Goal: Find specific page/section: Find specific page/section

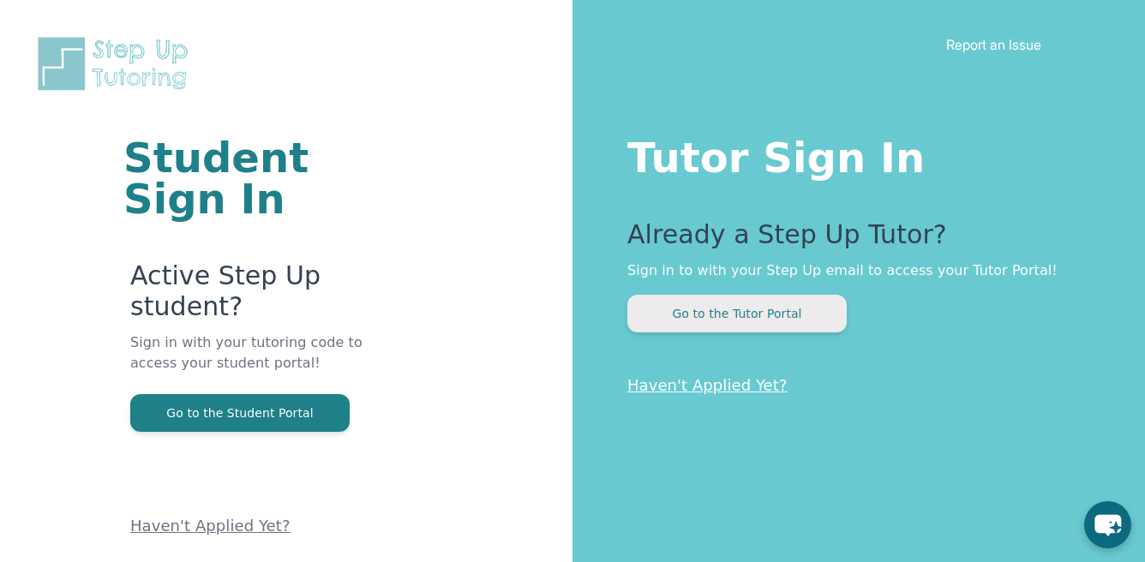
click at [689, 314] on button "Go to the Tutor Portal" at bounding box center [736, 314] width 219 height 38
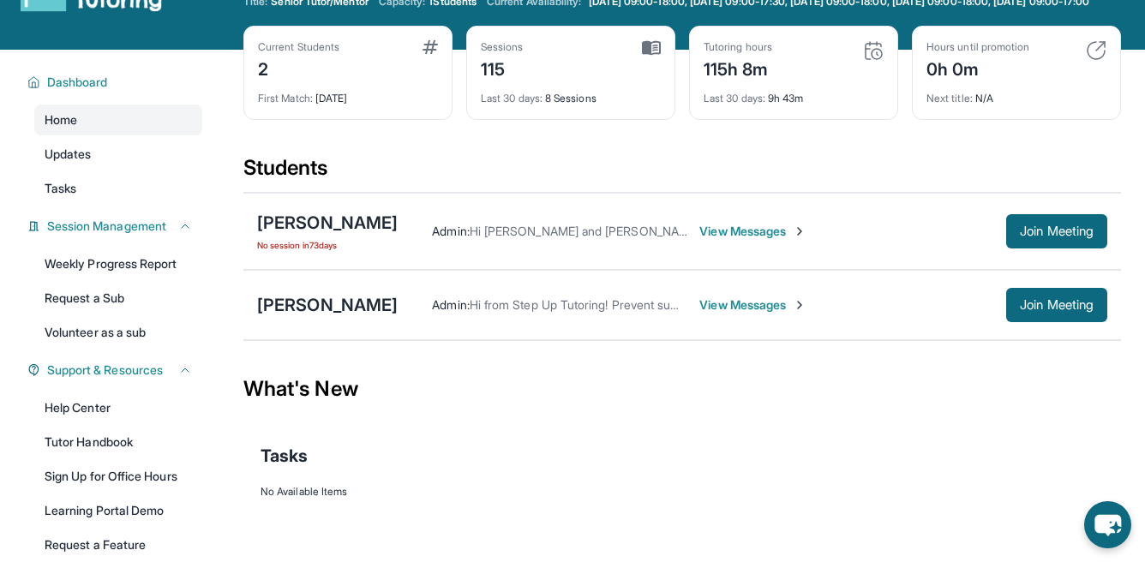
scroll to position [62, 0]
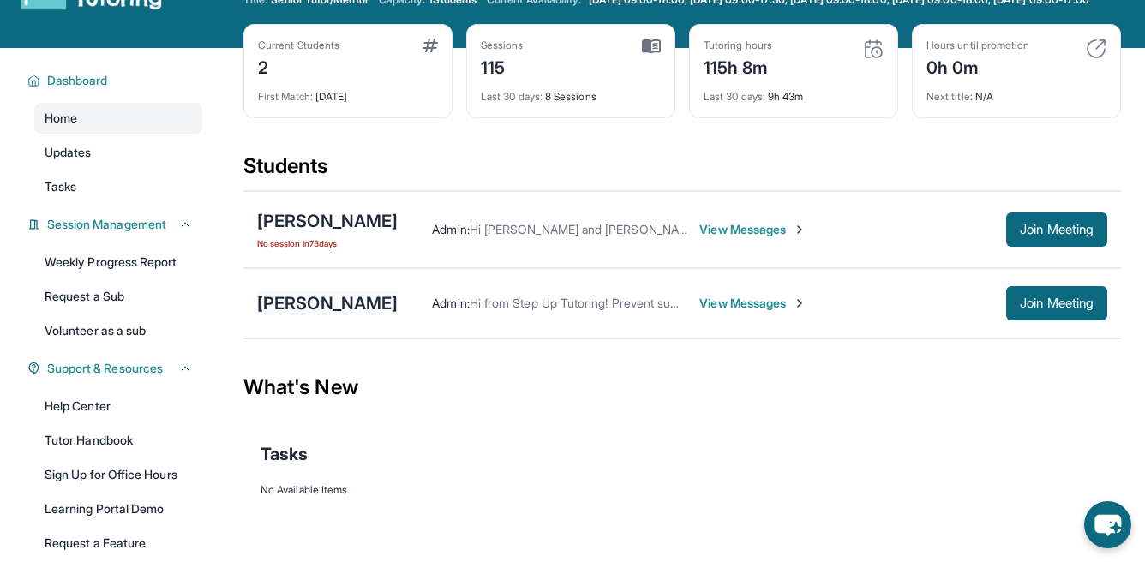
click at [343, 305] on div "[PERSON_NAME]" at bounding box center [327, 303] width 141 height 24
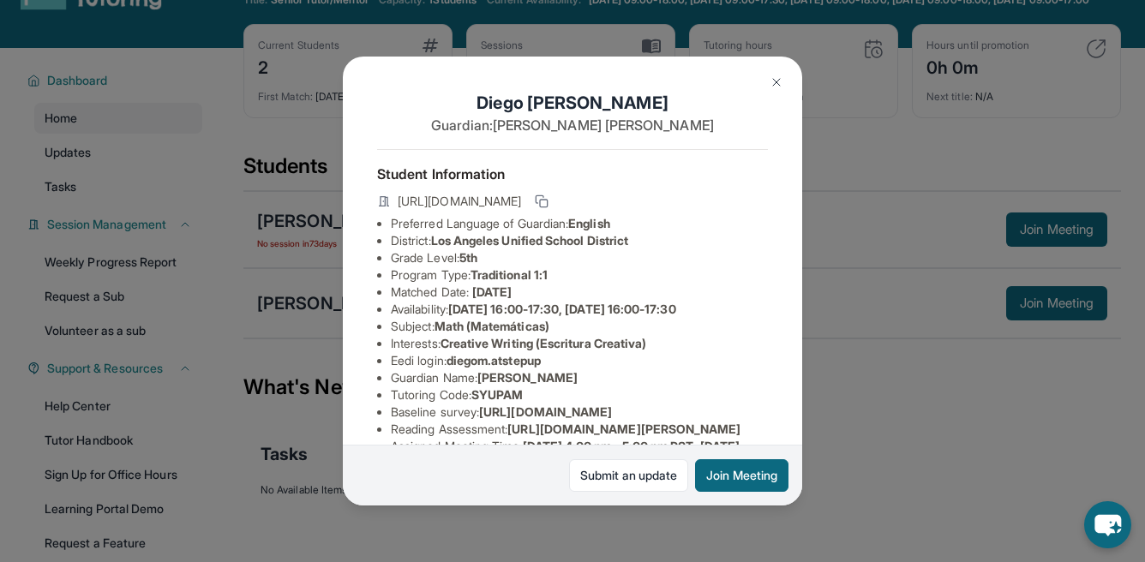
scroll to position [165, 0]
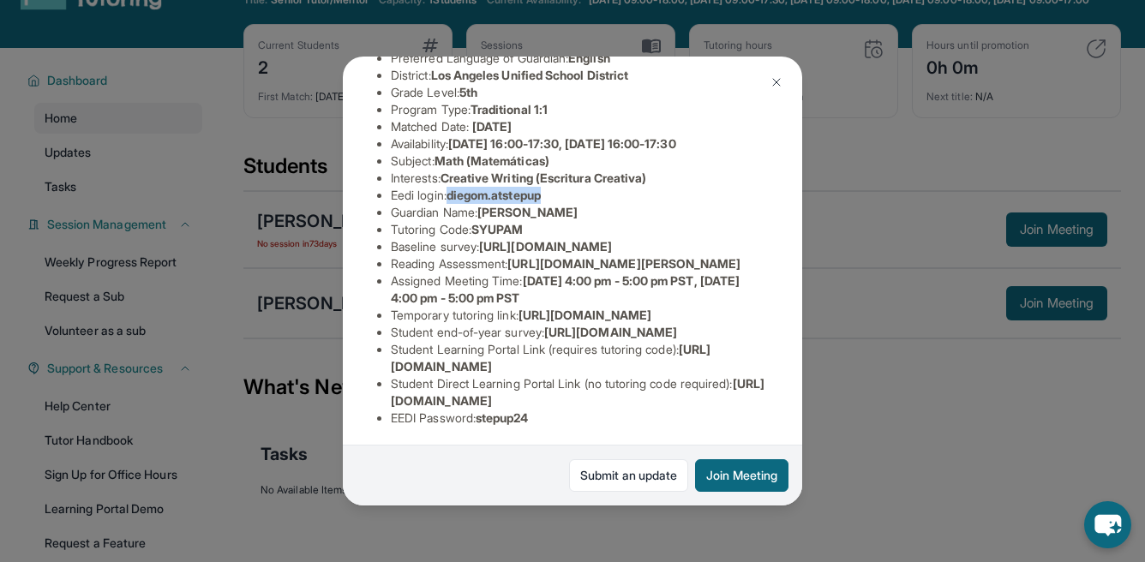
drag, startPoint x: 557, startPoint y: 196, endPoint x: 453, endPoint y: 190, distance: 103.9
click at [453, 190] on li "Eedi login : [PERSON_NAME].atstepup" at bounding box center [579, 195] width 377 height 17
copy span "diegom.atstepup"
click at [922, 229] on div "[PERSON_NAME] Guardian: [PERSON_NAME] Student Information [URL][DOMAIN_NAME] Pr…" at bounding box center [572, 281] width 1145 height 562
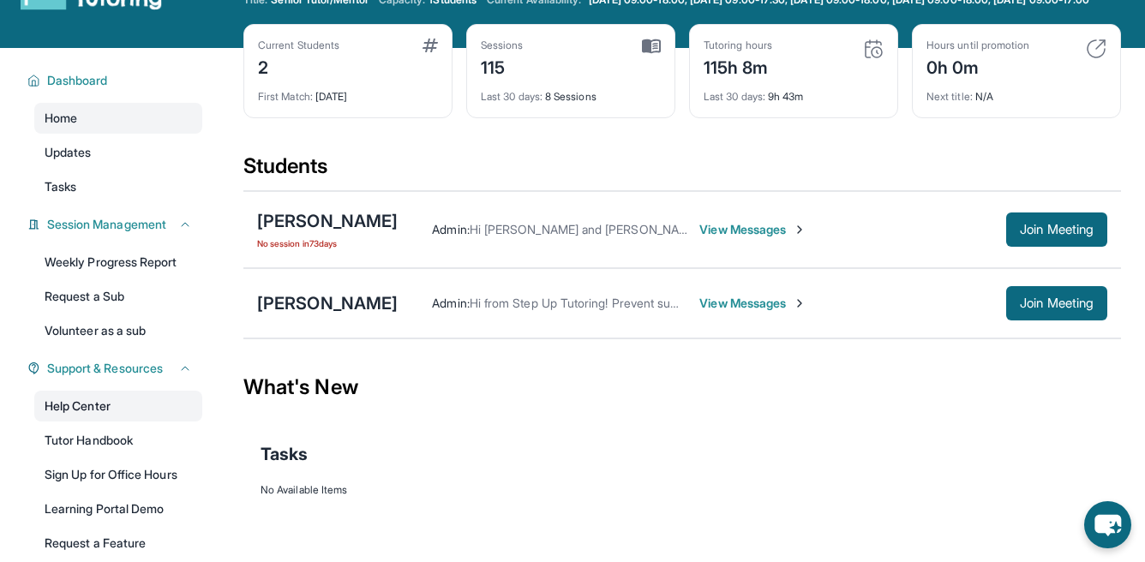
scroll to position [192, 0]
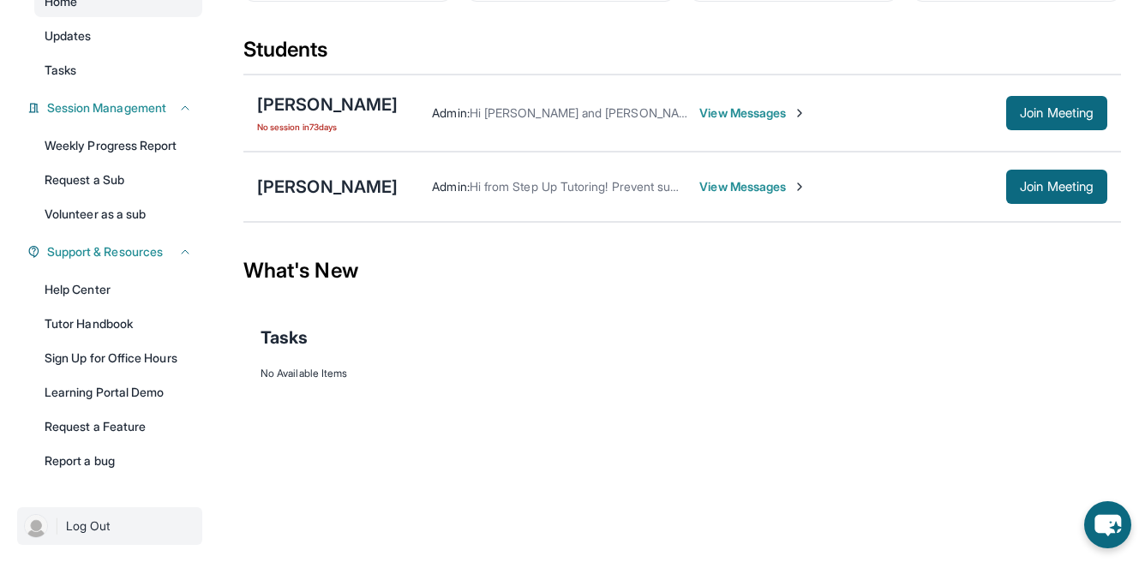
click at [98, 517] on link "| Log Out" at bounding box center [109, 526] width 185 height 38
